Goal: Navigation & Orientation: Understand site structure

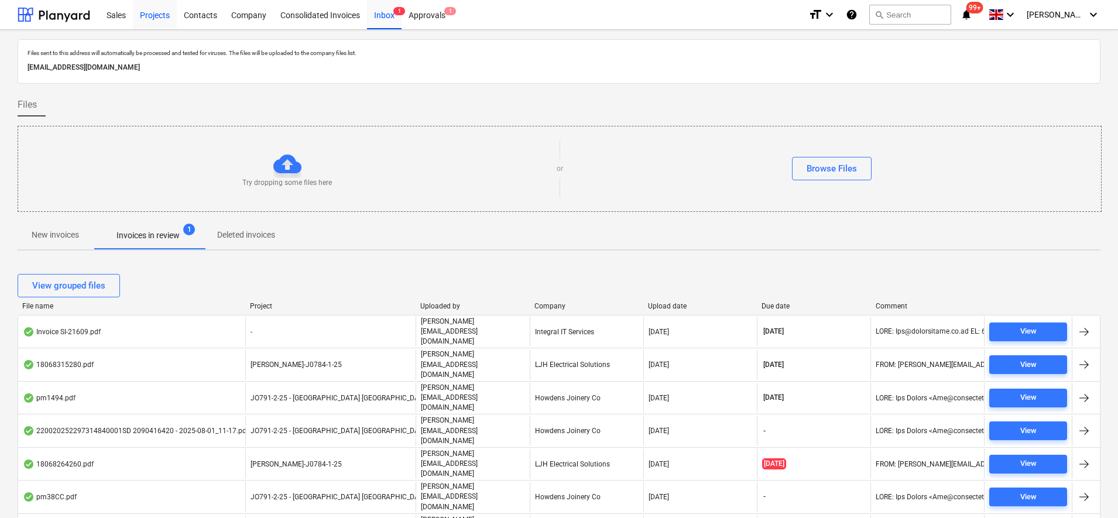
click at [174, 15] on div "Projects" at bounding box center [155, 14] width 44 height 30
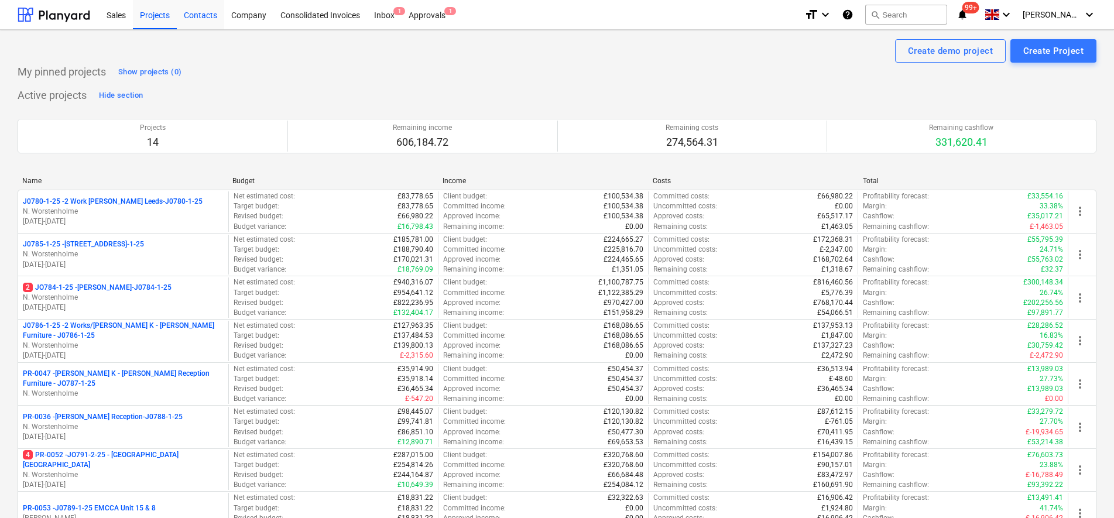
click at [211, 19] on div "Contacts" at bounding box center [200, 14] width 47 height 30
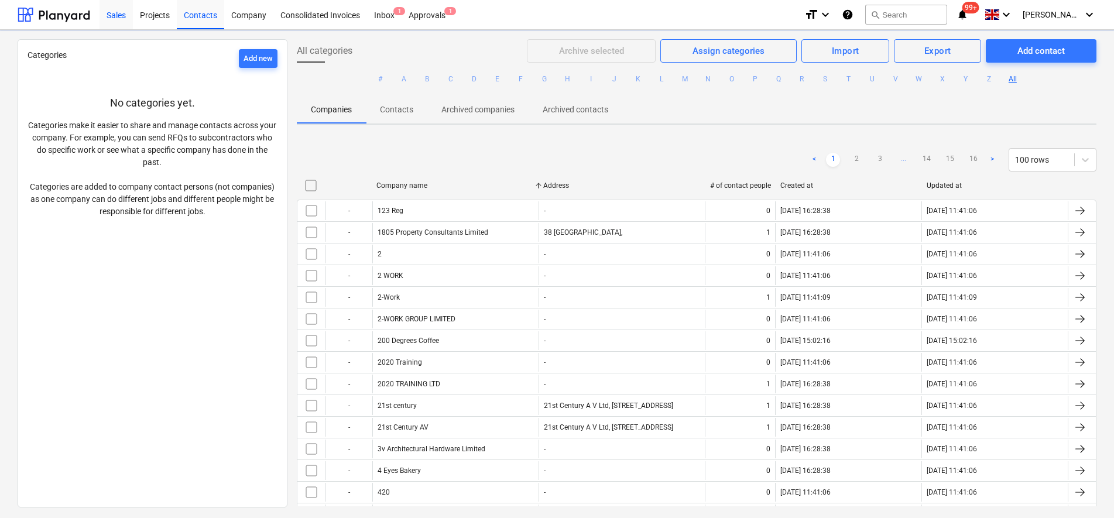
click at [123, 18] on div "Sales" at bounding box center [116, 14] width 33 height 30
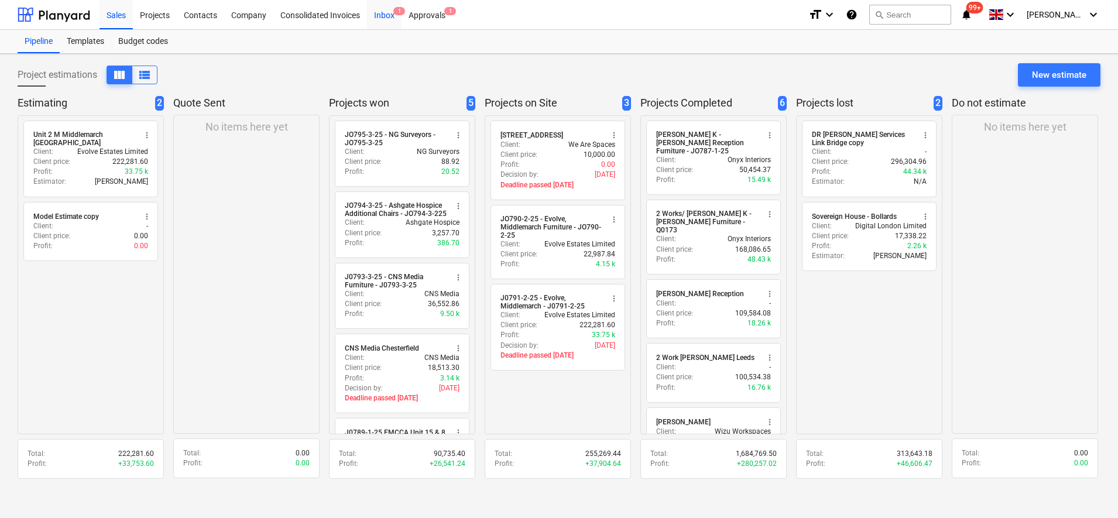
click at [376, 6] on div "Inbox 1" at bounding box center [384, 14] width 35 height 30
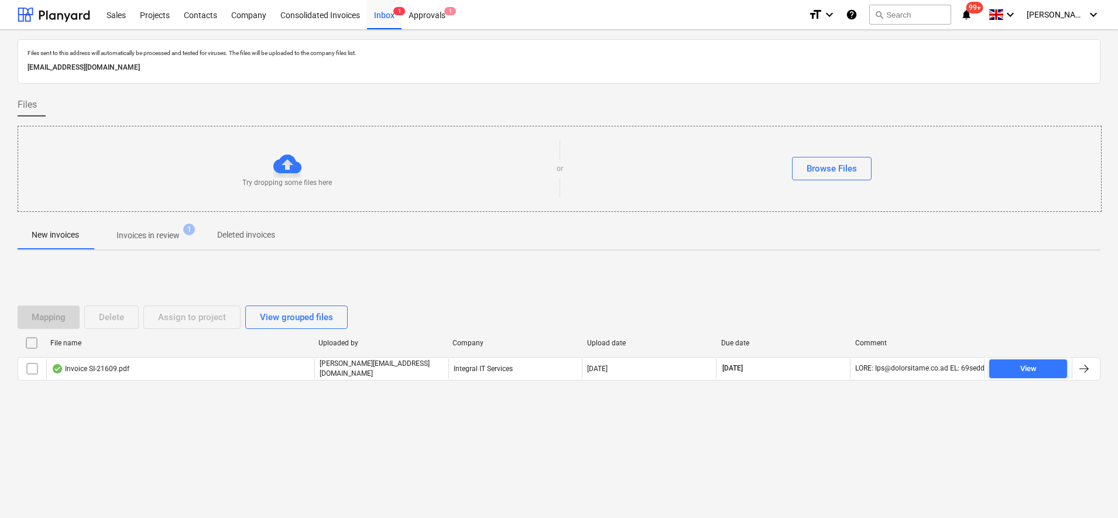
click at [179, 215] on div at bounding box center [559, 216] width 1083 height 9
click at [177, 226] on span "Invoices in review 1" at bounding box center [148, 235] width 110 height 21
